Goal: Find specific page/section

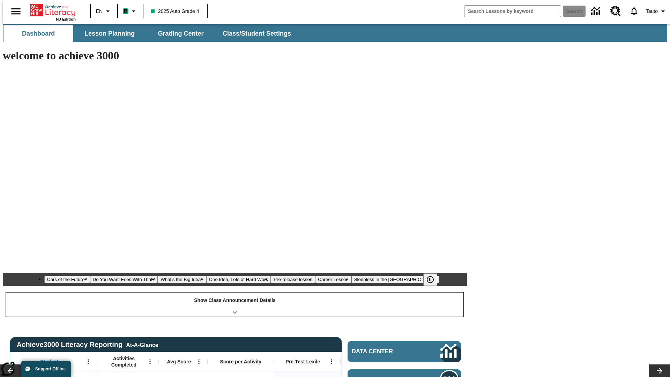
click at [235, 292] on div "Show Class Announcement Details" at bounding box center [234, 304] width 457 height 24
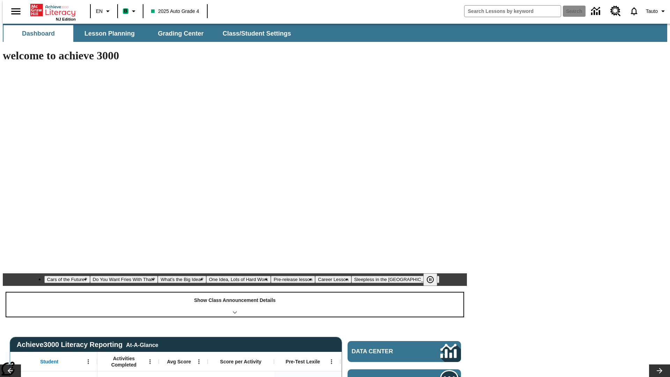
click at [235, 292] on div "Show Class Announcement Details" at bounding box center [234, 304] width 457 height 24
